Goal: Browse casually

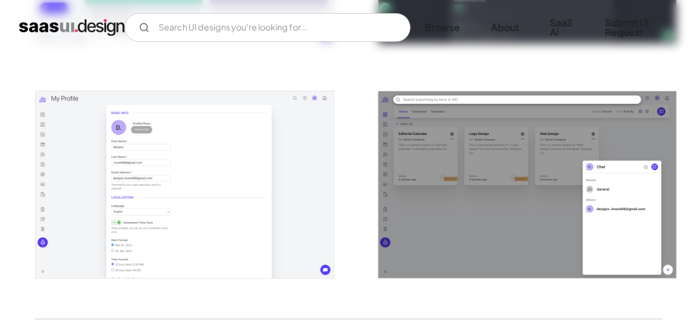
scroll to position [2306, 0]
click at [484, 197] on img "open lightbox" at bounding box center [528, 184] width 299 height 187
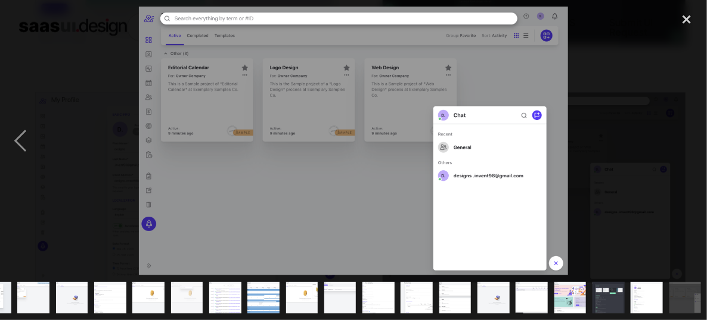
scroll to position [0, 66]
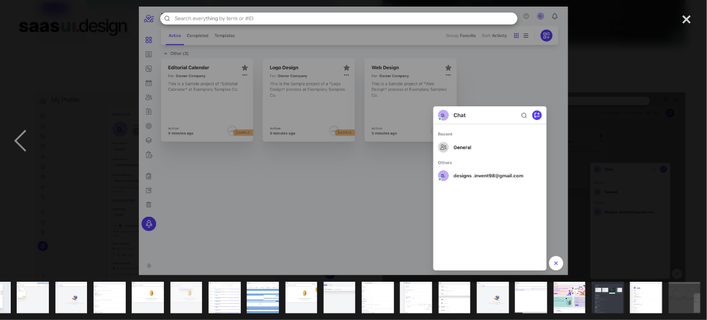
click at [555, 98] on img at bounding box center [353, 141] width 429 height 268
click at [29, 147] on div "previous image" at bounding box center [20, 141] width 41 height 268
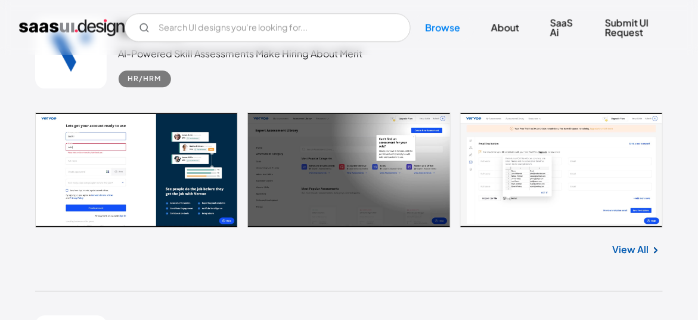
scroll to position [15706, 0]
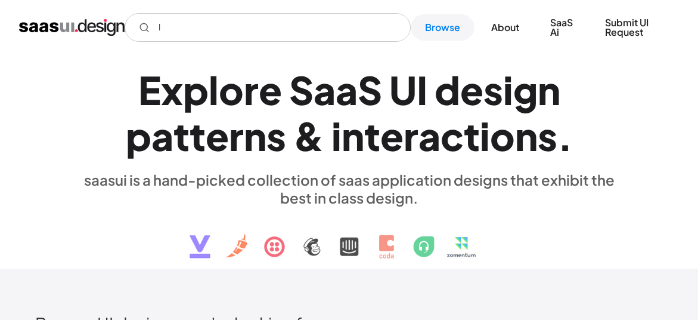
scroll to position [20697, 0]
